Goal: Browse casually

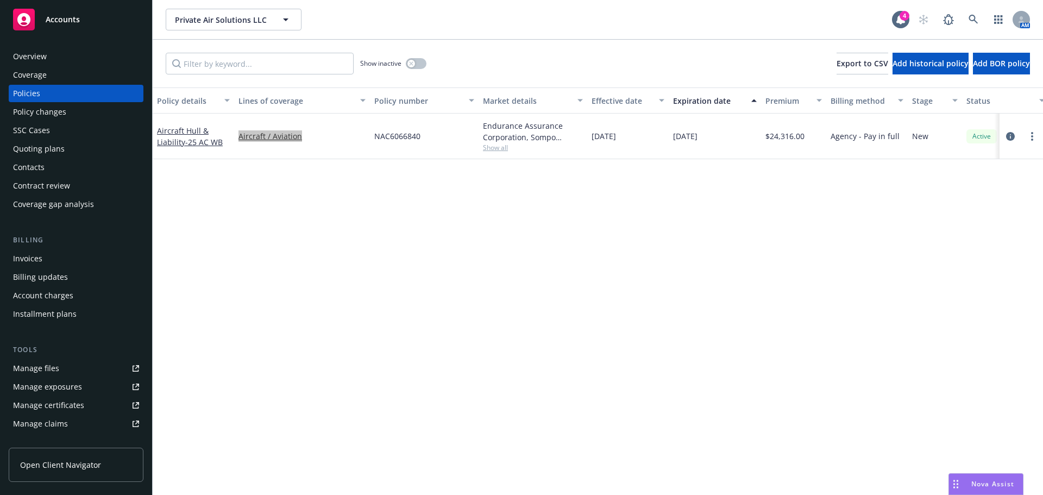
scroll to position [152, 0]
